Goal: Transaction & Acquisition: Book appointment/travel/reservation

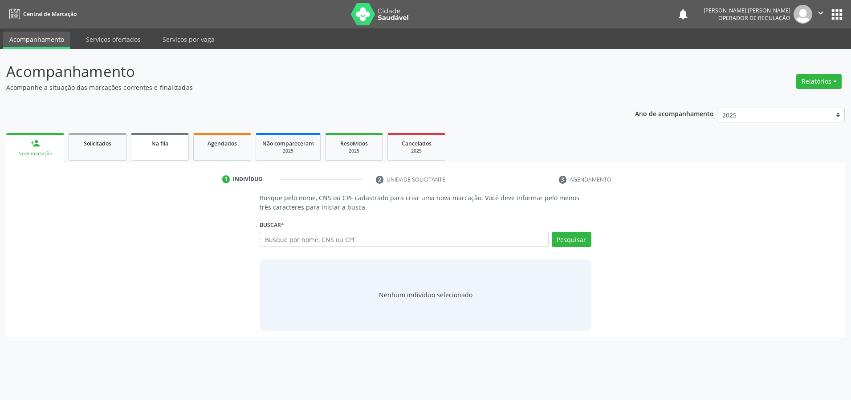
click at [168, 143] on span "Na fila" at bounding box center [159, 144] width 17 height 8
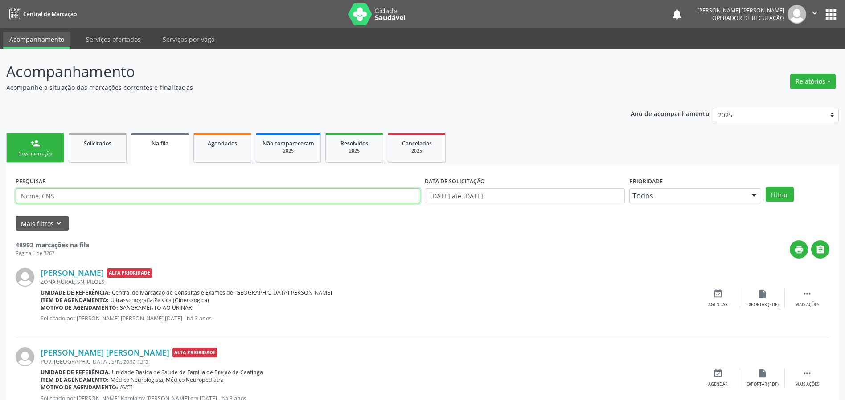
click at [84, 198] on input "text" at bounding box center [218, 195] width 404 height 15
type input "[PERSON_NAME] [PERSON_NAME]"
click at [765, 187] on button "Filtrar" at bounding box center [779, 194] width 28 height 15
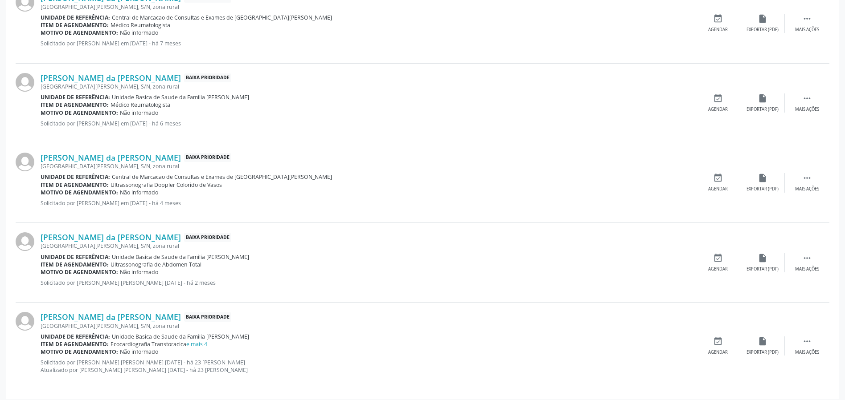
scroll to position [448, 0]
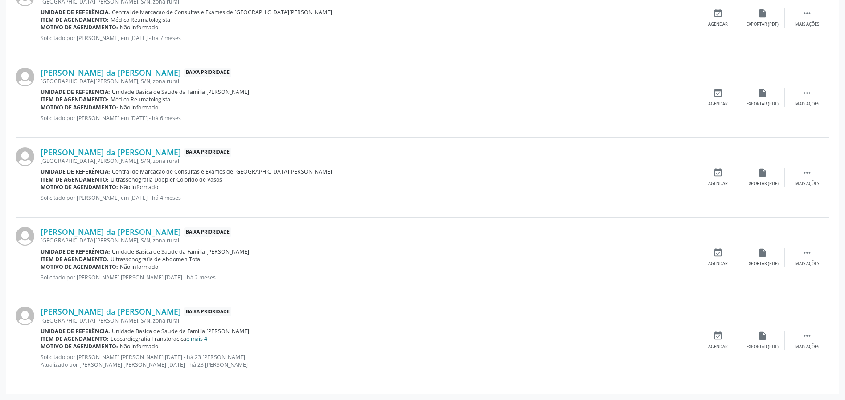
click at [193, 338] on link "e mais 4" at bounding box center [196, 339] width 21 height 8
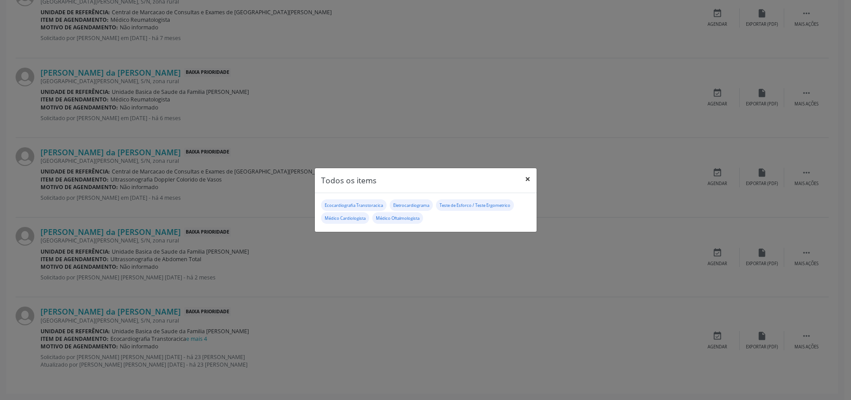
click at [527, 178] on button "×" at bounding box center [528, 179] width 18 height 22
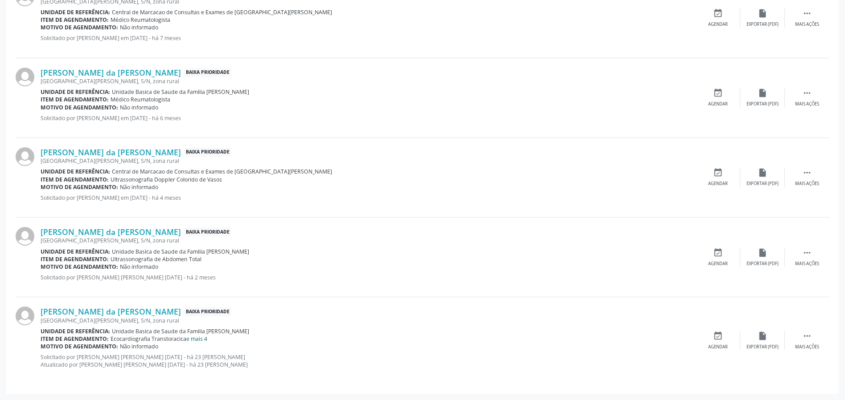
click at [198, 339] on link "e mais 4" at bounding box center [196, 339] width 21 height 8
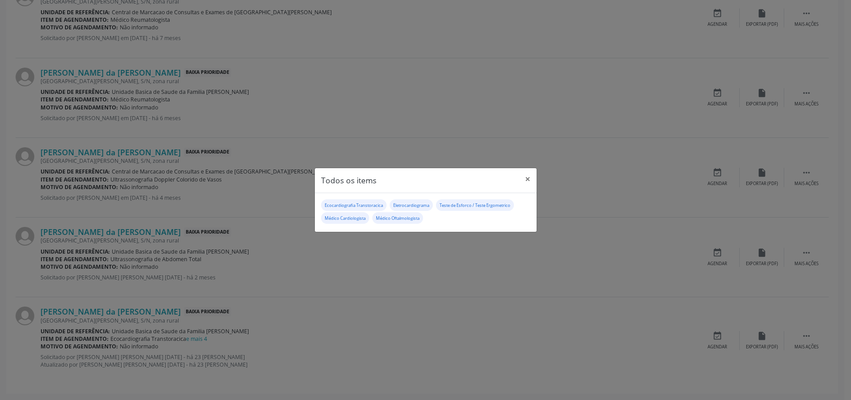
click at [815, 338] on div "Todos os items × Ecocardiografia Transtoracica Eletrocardiograma Teste de Esfor…" at bounding box center [425, 200] width 851 height 400
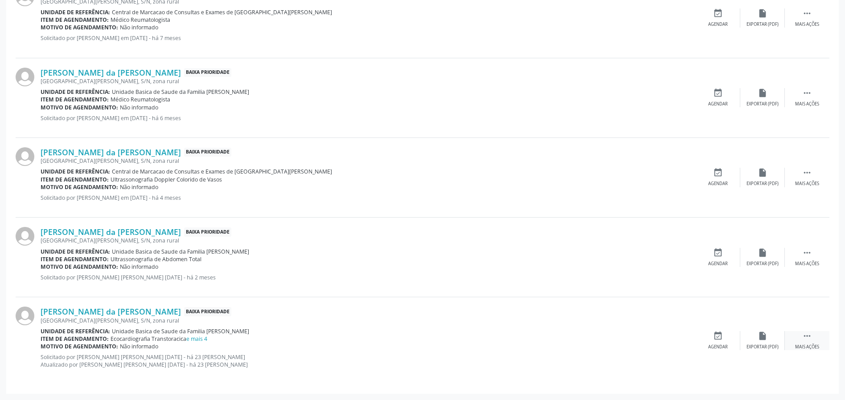
click at [809, 333] on icon "" at bounding box center [807, 336] width 10 height 10
click at [763, 336] on icon "edit" at bounding box center [762, 336] width 10 height 10
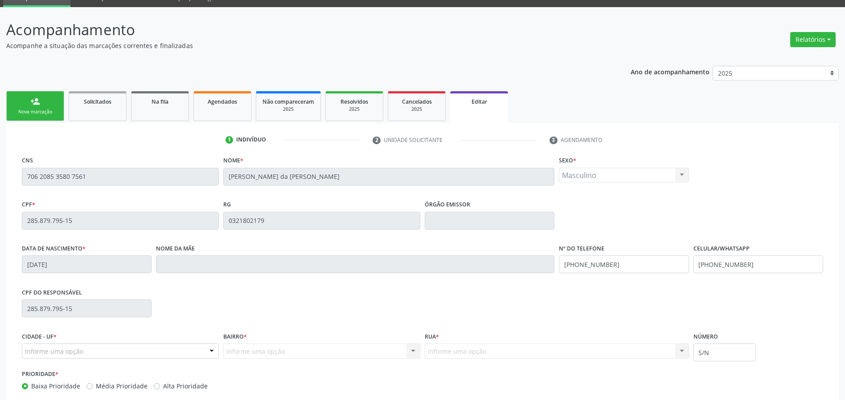
scroll to position [0, 0]
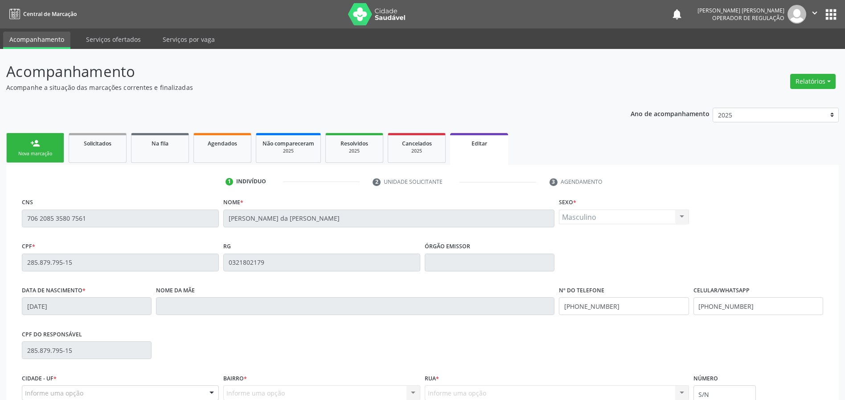
click at [813, 12] on icon "" at bounding box center [814, 13] width 10 height 10
click at [769, 58] on link "Sair" at bounding box center [791, 54] width 61 height 12
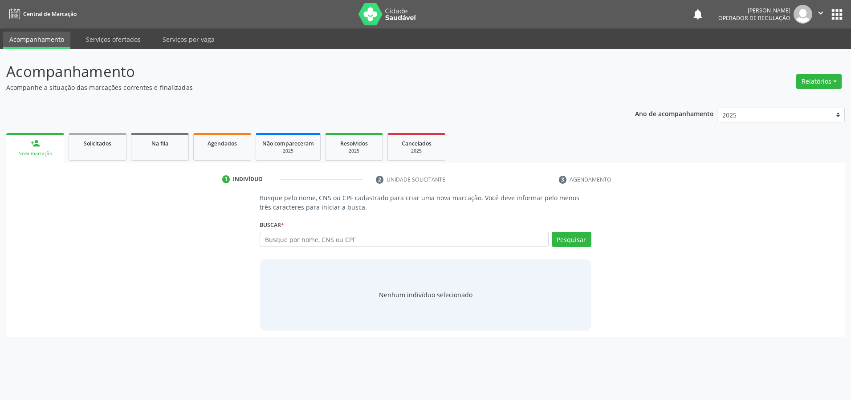
click at [290, 237] on input "text" at bounding box center [404, 239] width 289 height 15
click at [359, 242] on input "text" at bounding box center [404, 239] width 289 height 15
click at [355, 242] on input "text" at bounding box center [404, 239] width 289 height 15
type input "81612117287"
click at [579, 237] on button "Pesquisar" at bounding box center [572, 239] width 40 height 15
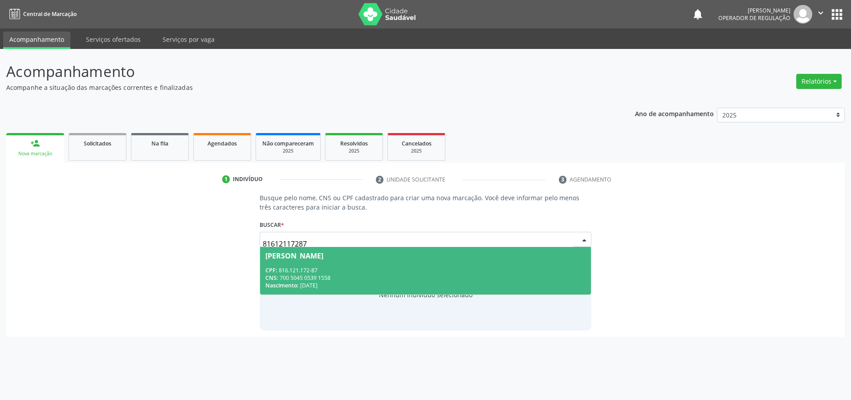
click at [339, 275] on div "CNS: 700 5045 0539 1558" at bounding box center [426, 278] width 320 height 8
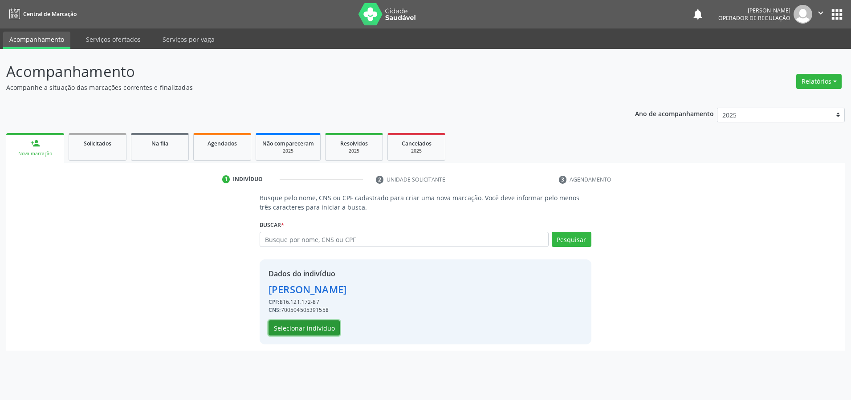
click at [311, 334] on button "Selecionar indivíduo" at bounding box center [304, 328] width 71 height 15
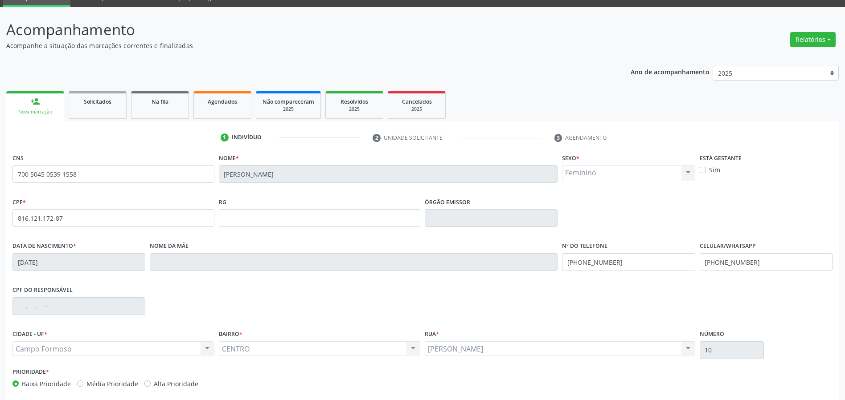
scroll to position [82, 0]
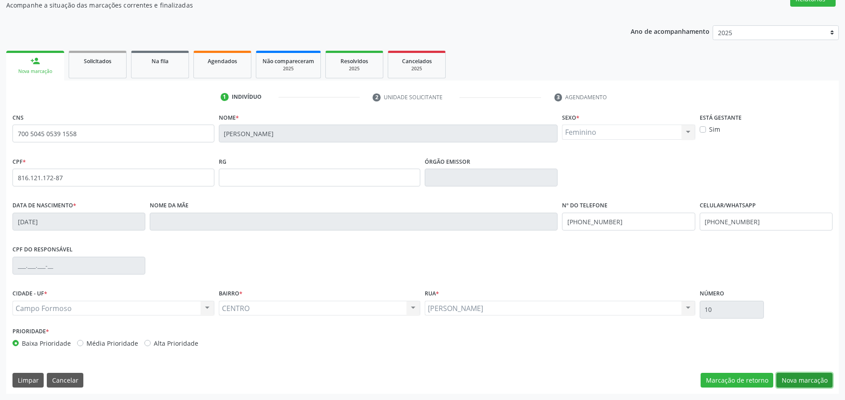
click at [797, 383] on button "Nova marcação" at bounding box center [804, 380] width 56 height 15
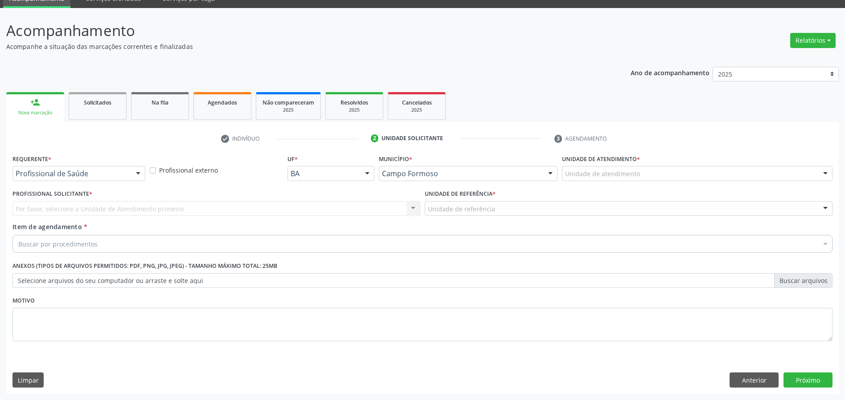
scroll to position [41, 0]
click at [74, 169] on div "Profissional de Saúde" at bounding box center [78, 173] width 133 height 15
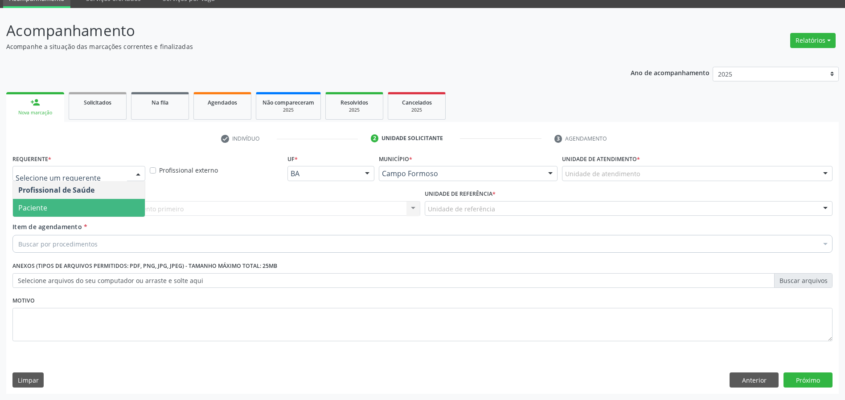
click at [43, 215] on span "Paciente" at bounding box center [79, 208] width 132 height 18
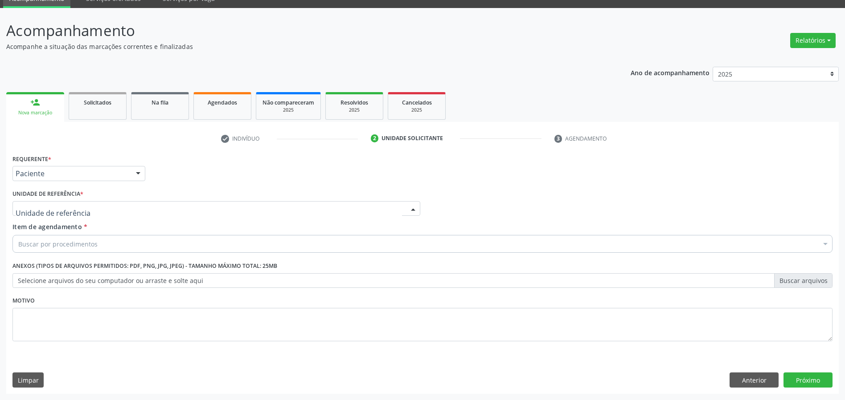
click at [92, 214] on div at bounding box center [216, 208] width 408 height 15
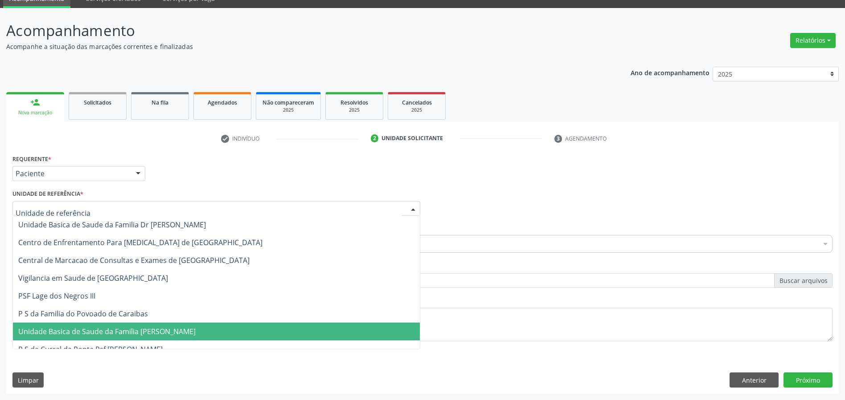
click at [122, 335] on span "Unidade Basica de Saude da Familia [PERSON_NAME]" at bounding box center [106, 332] width 177 height 10
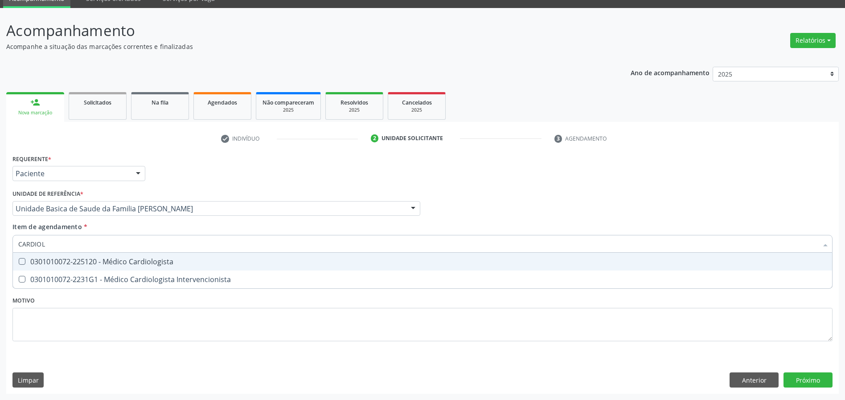
type input "CARDIOLO"
click at [71, 261] on div "0301010072-225120 - Médico Cardiologista" at bounding box center [422, 261] width 808 height 7
checkbox Cardiologista "true"
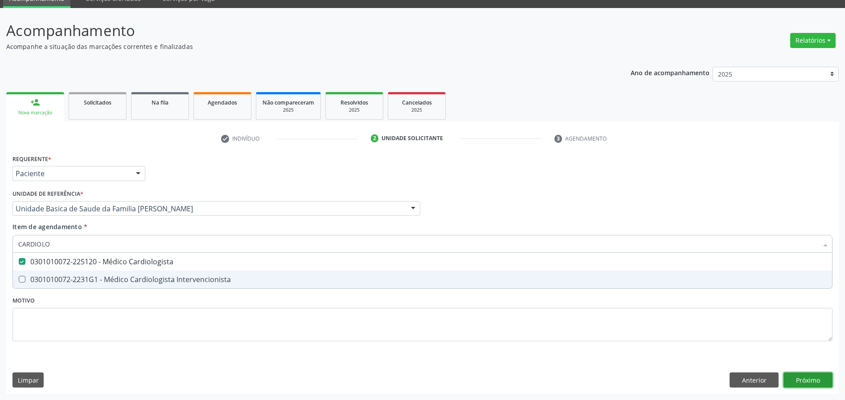
click at [807, 378] on div "Requerente * Paciente Profissional de Saúde Paciente Nenhum resultado encontrad…" at bounding box center [422, 273] width 832 height 242
checkbox Intervencionista "true"
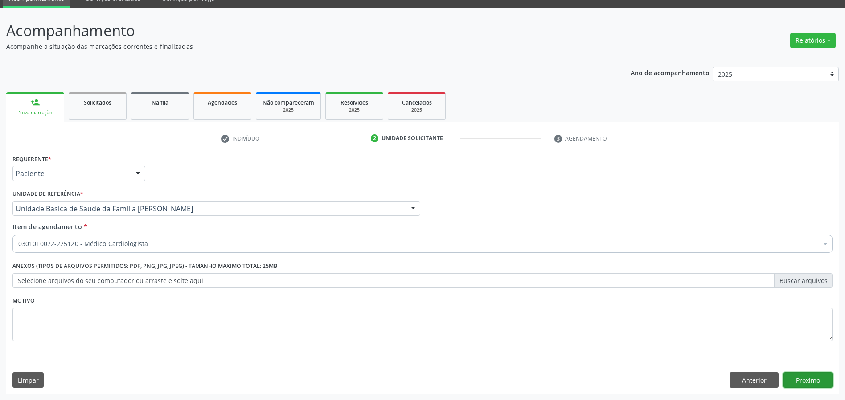
click at [799, 380] on button "Próximo" at bounding box center [807, 380] width 49 height 15
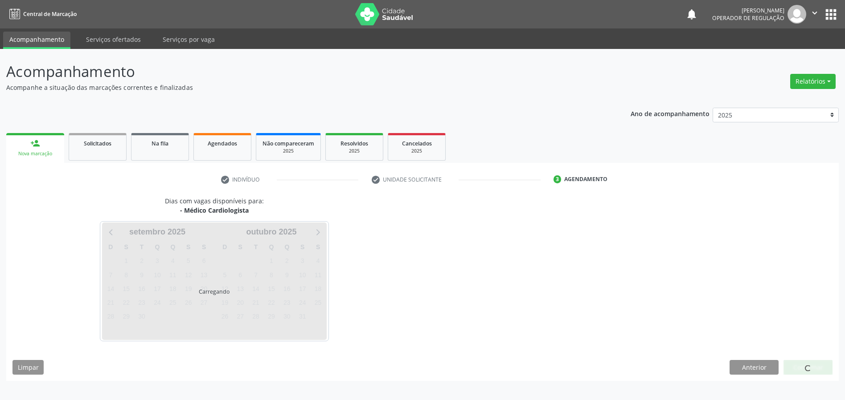
scroll to position [0, 0]
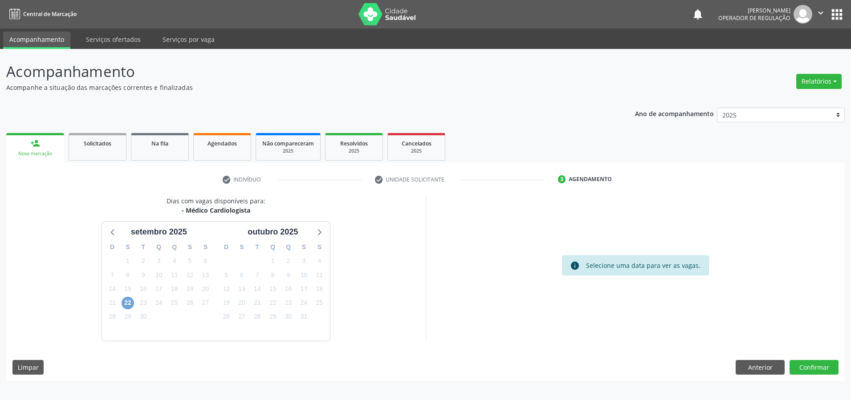
click at [125, 304] on span "22" at bounding box center [128, 303] width 12 height 12
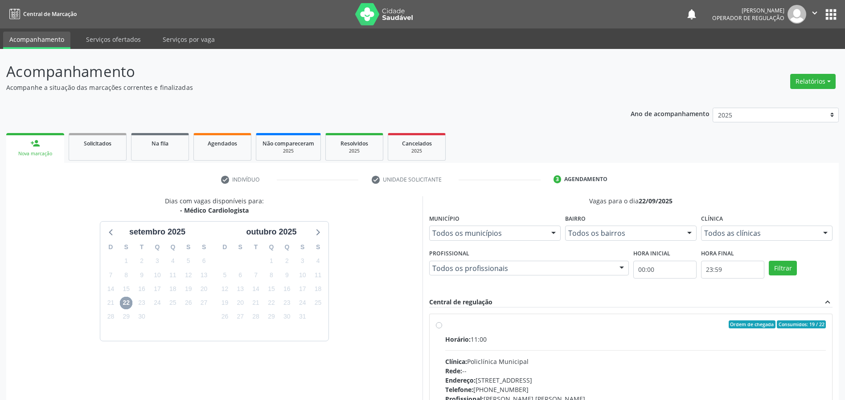
click at [815, 10] on icon "" at bounding box center [814, 13] width 10 height 10
click at [773, 54] on link "Sair" at bounding box center [791, 54] width 61 height 12
